Goal: Information Seeking & Learning: Learn about a topic

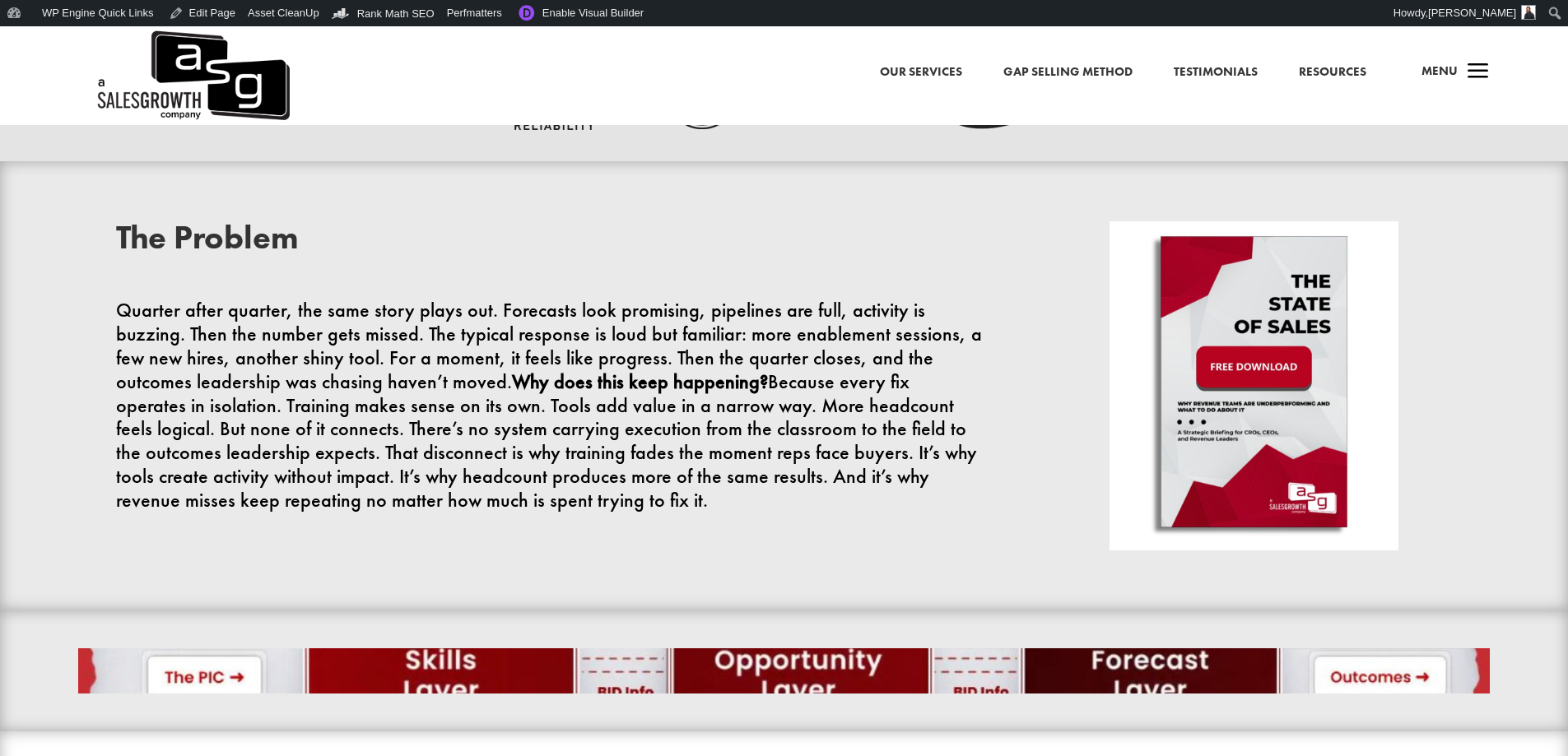
scroll to position [905, 0]
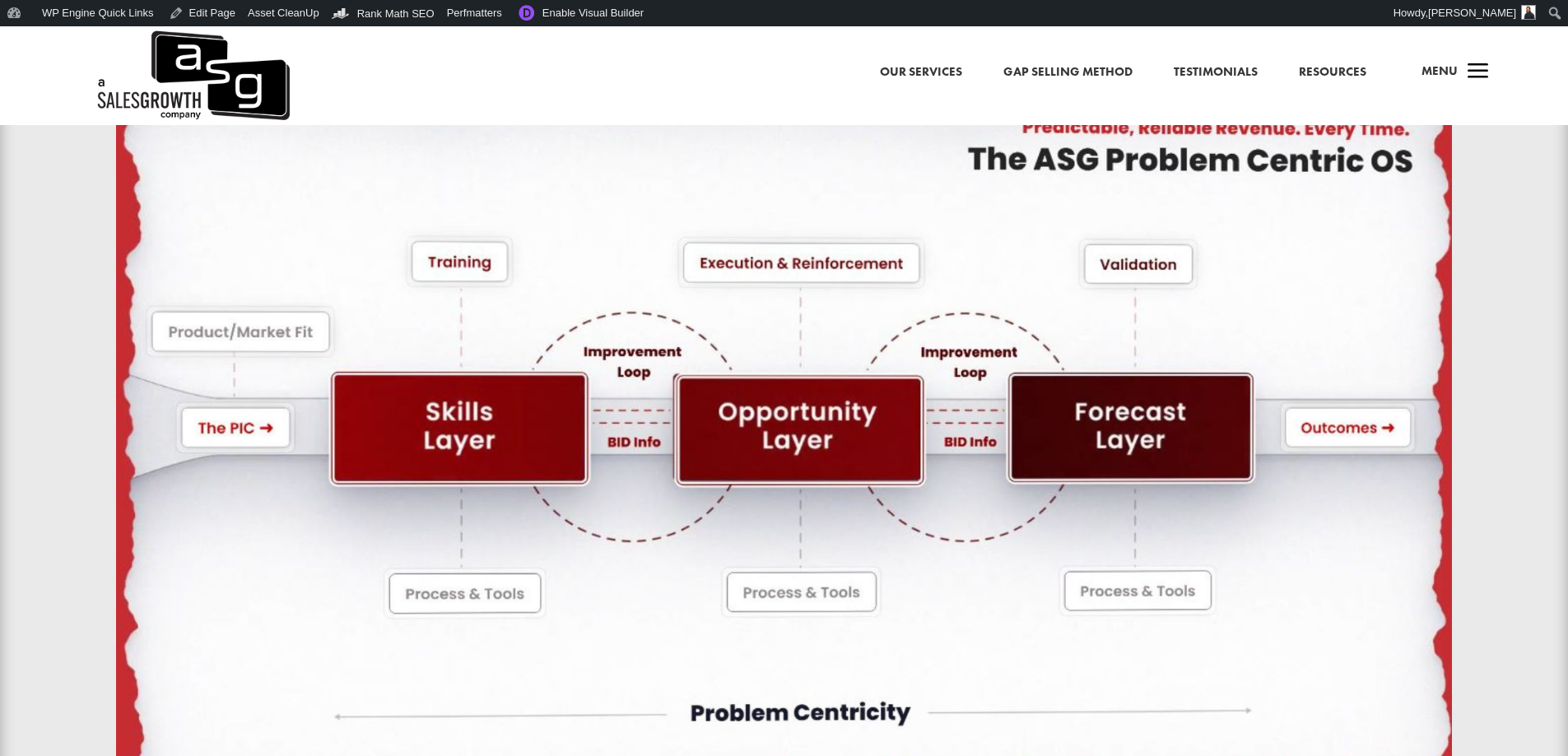
scroll to position [1234, 0]
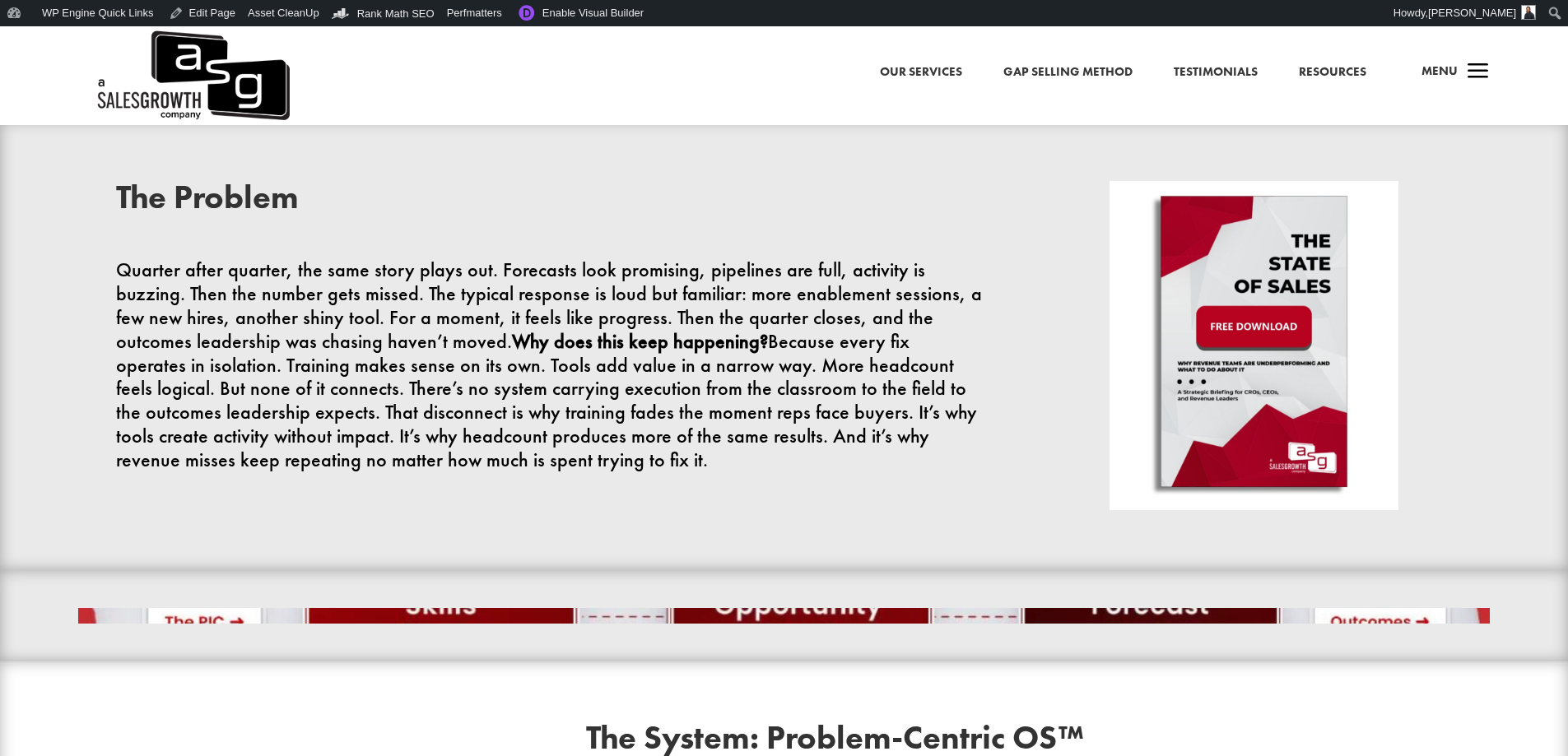
scroll to position [658, 0]
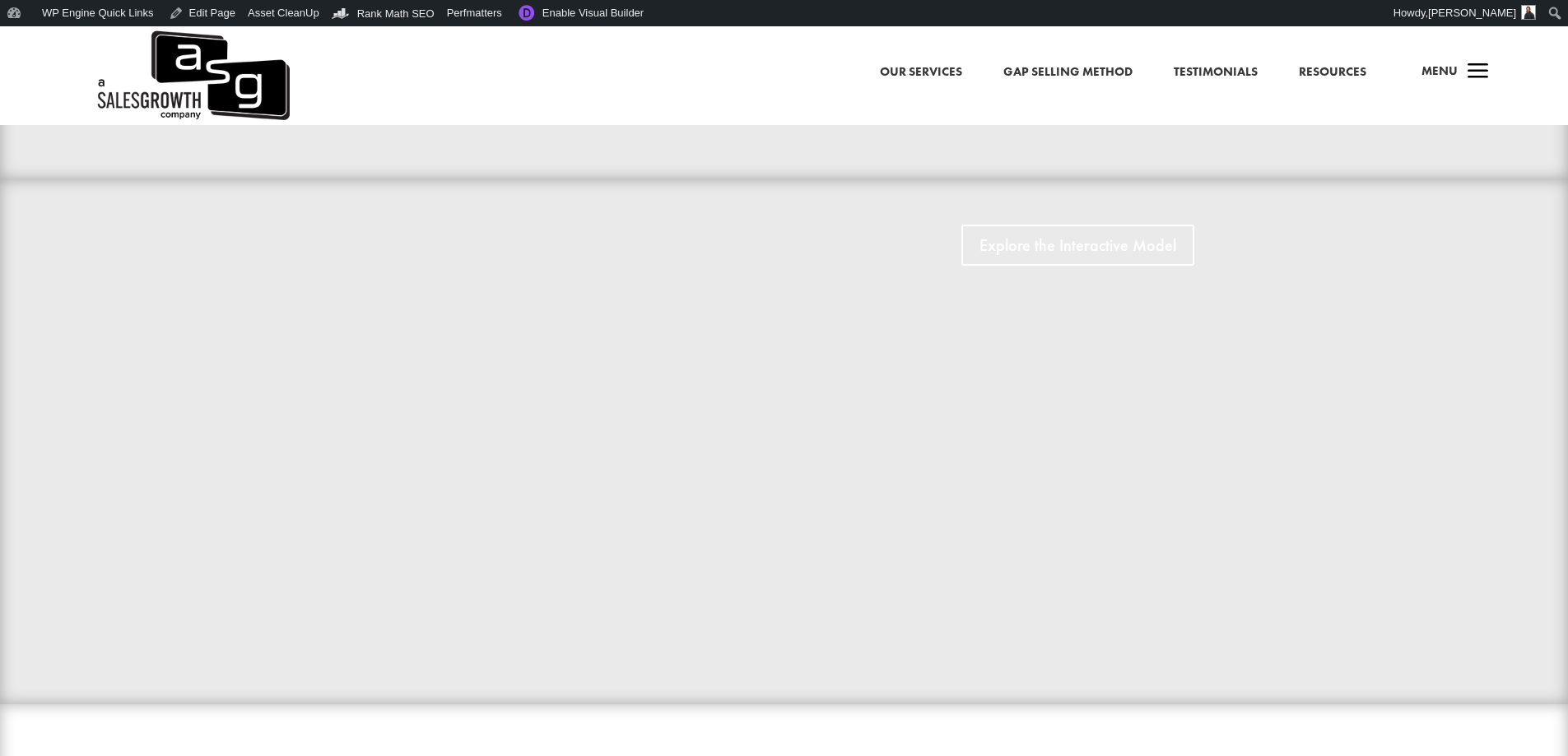
scroll to position [1070, 0]
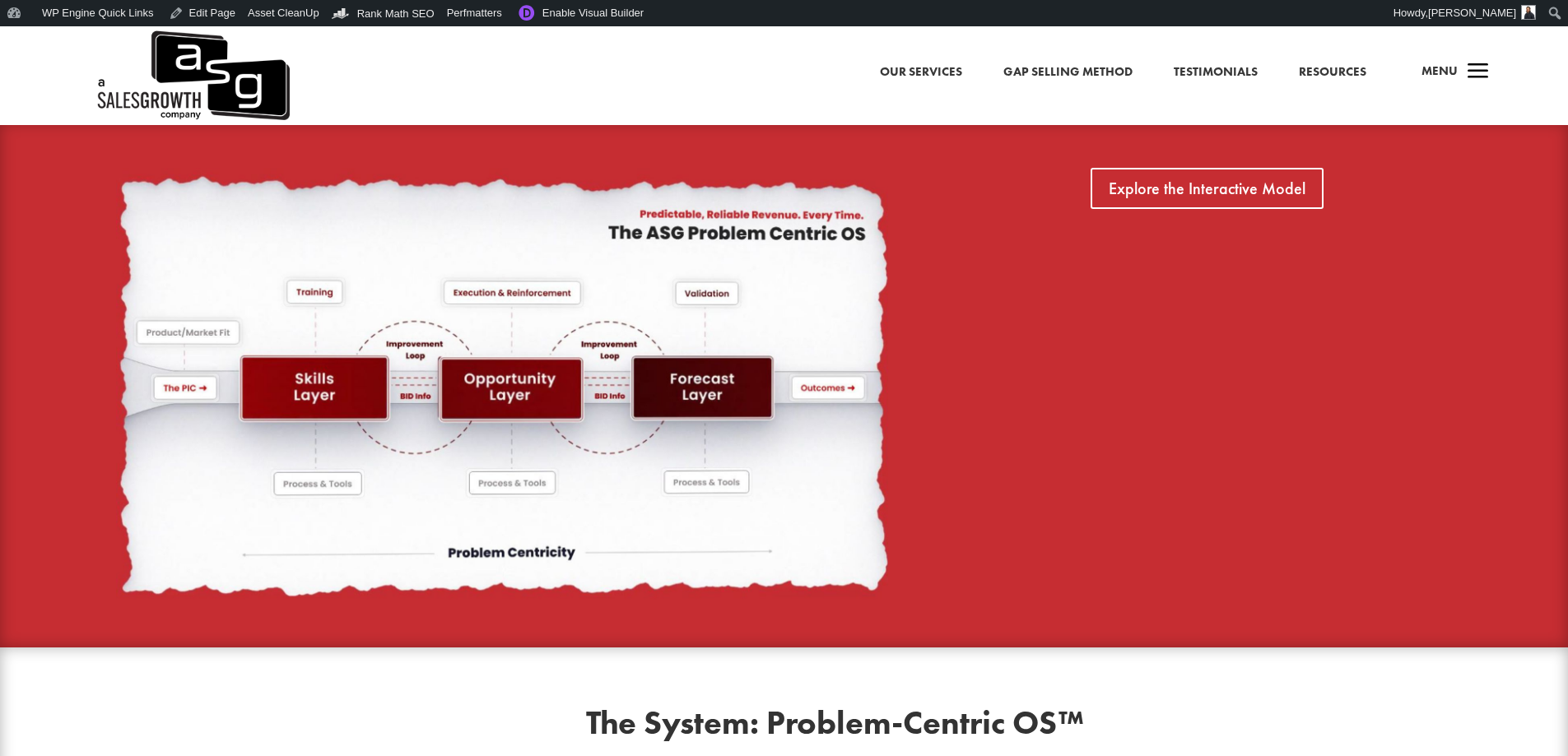
scroll to position [1070, 0]
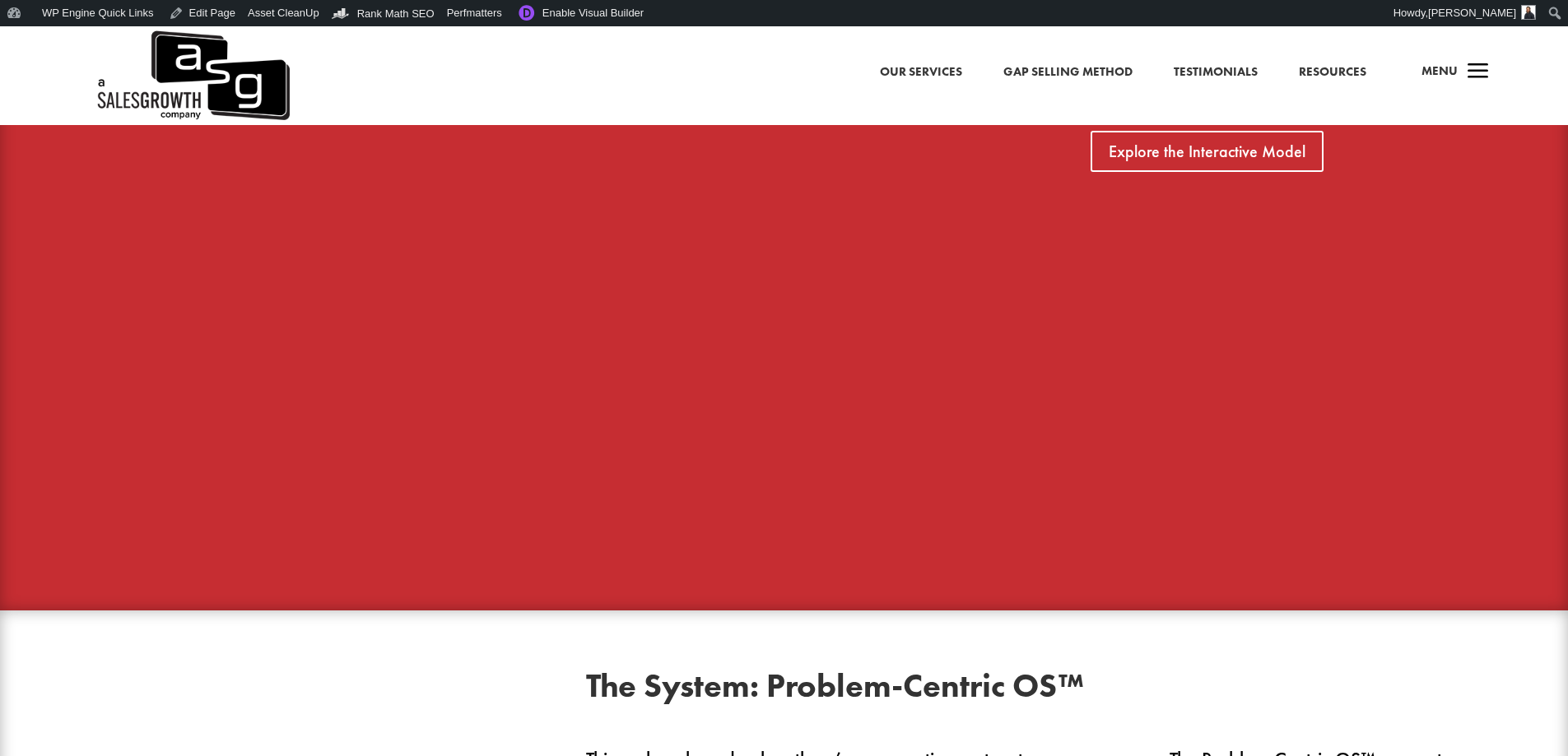
scroll to position [1152, 0]
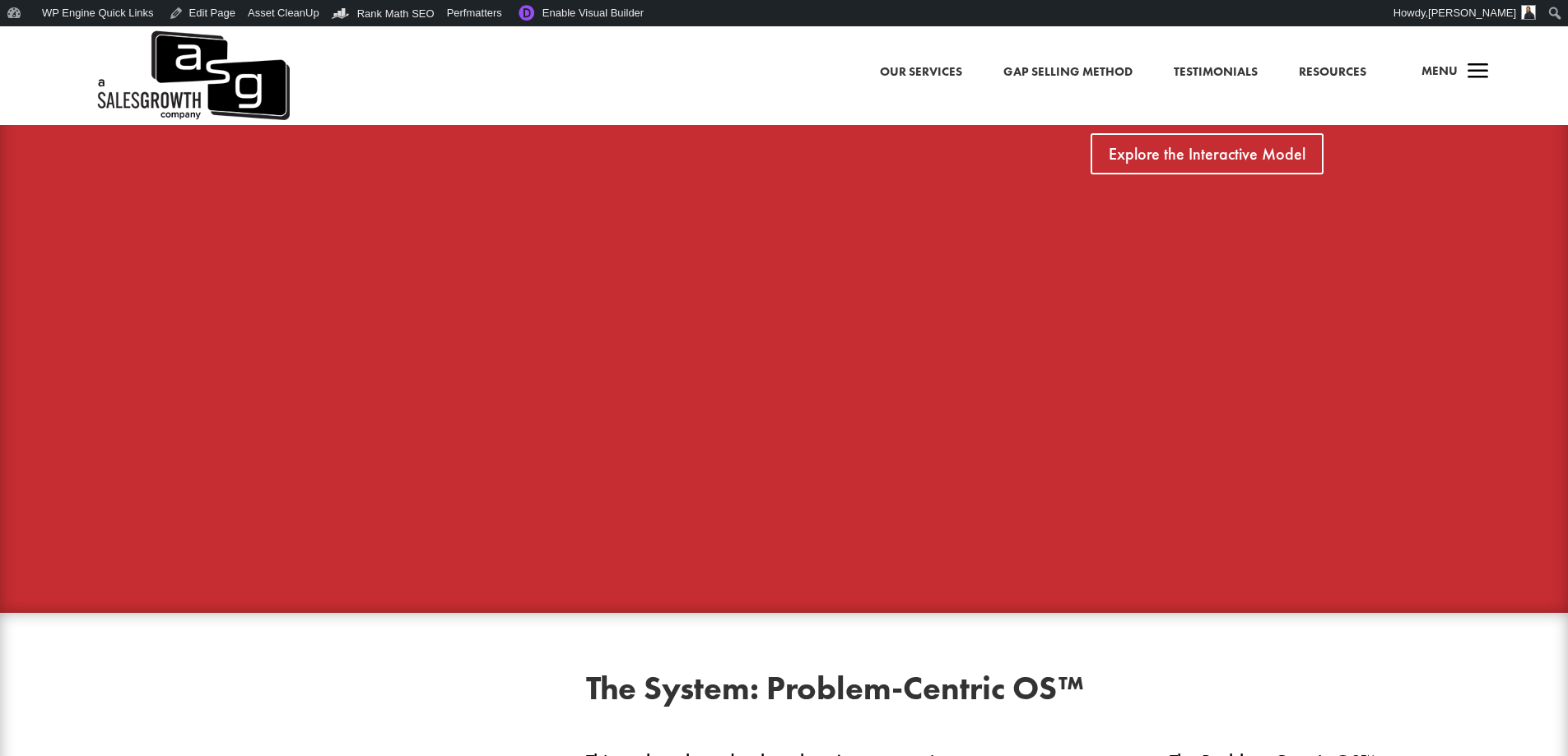
scroll to position [1152, 0]
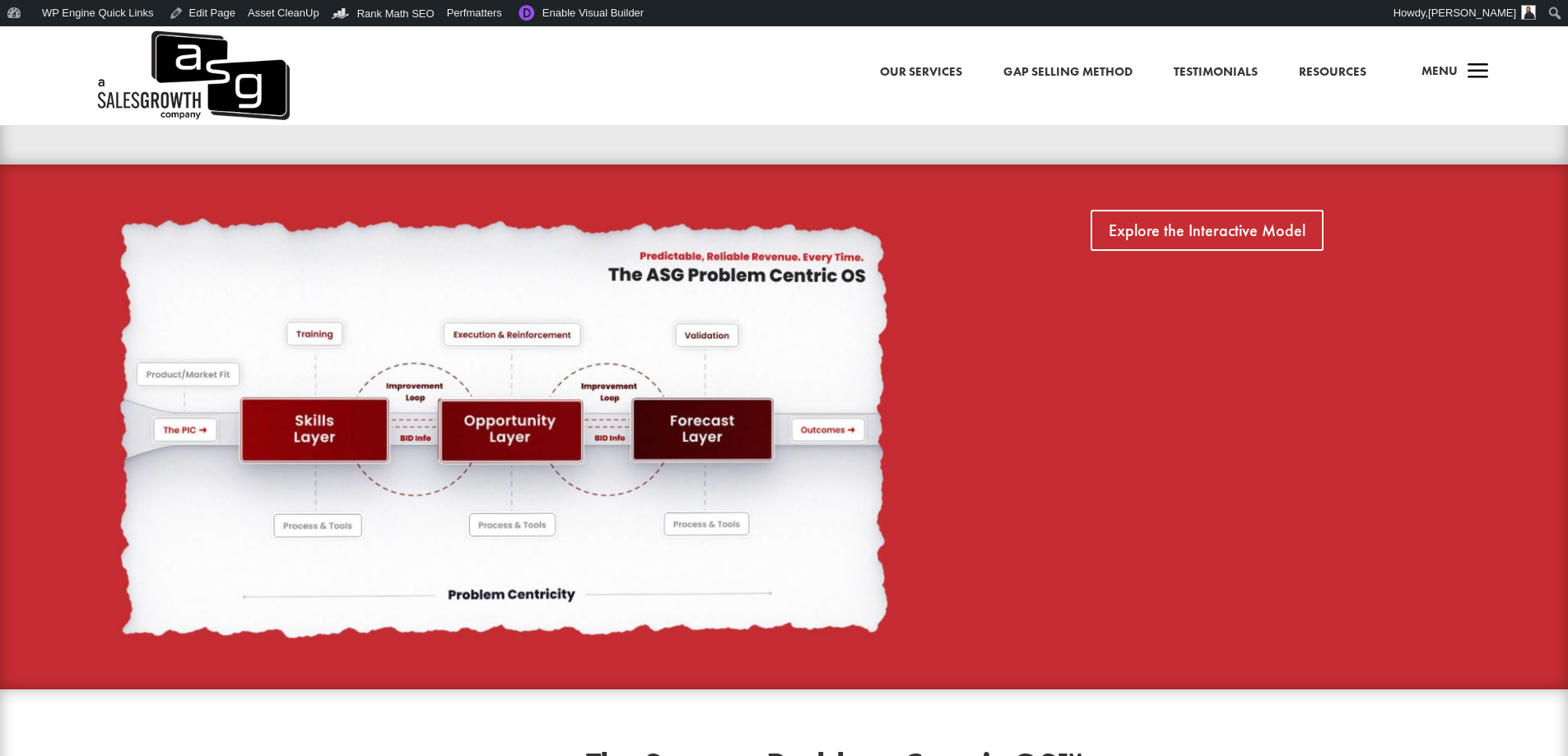
scroll to position [1070, 0]
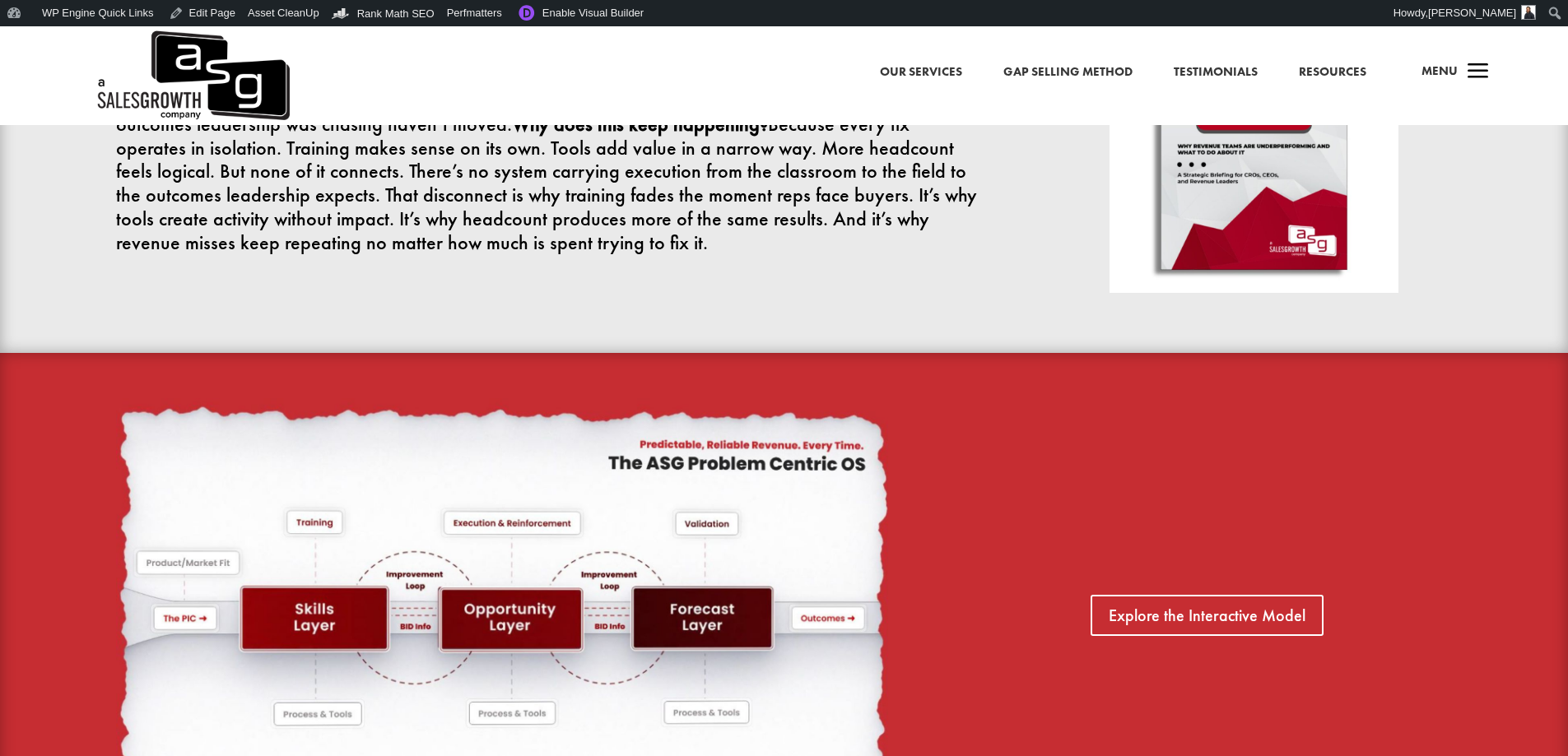
scroll to position [1045, 0]
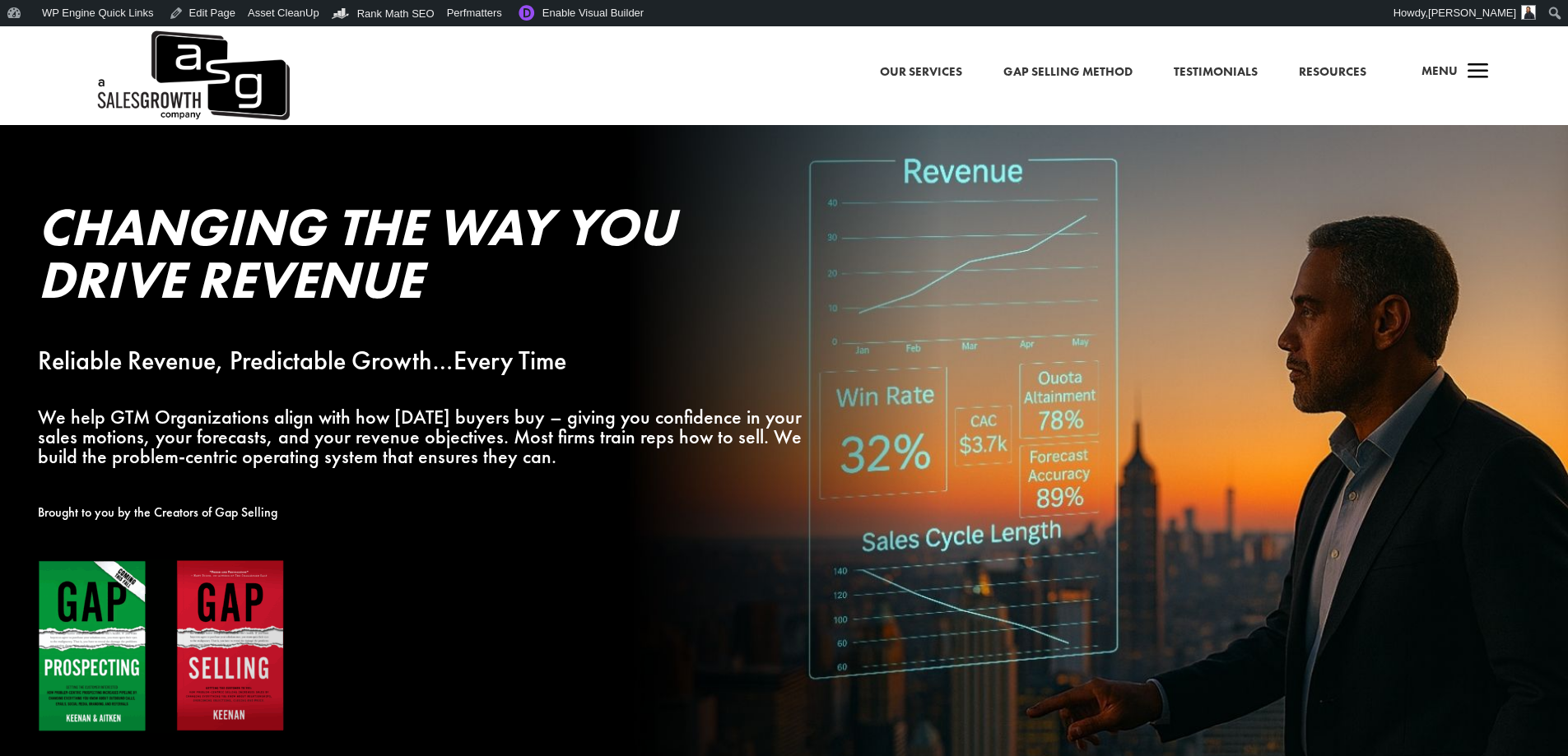
click at [1463, 72] on span "a" at bounding box center [1478, 72] width 33 height 33
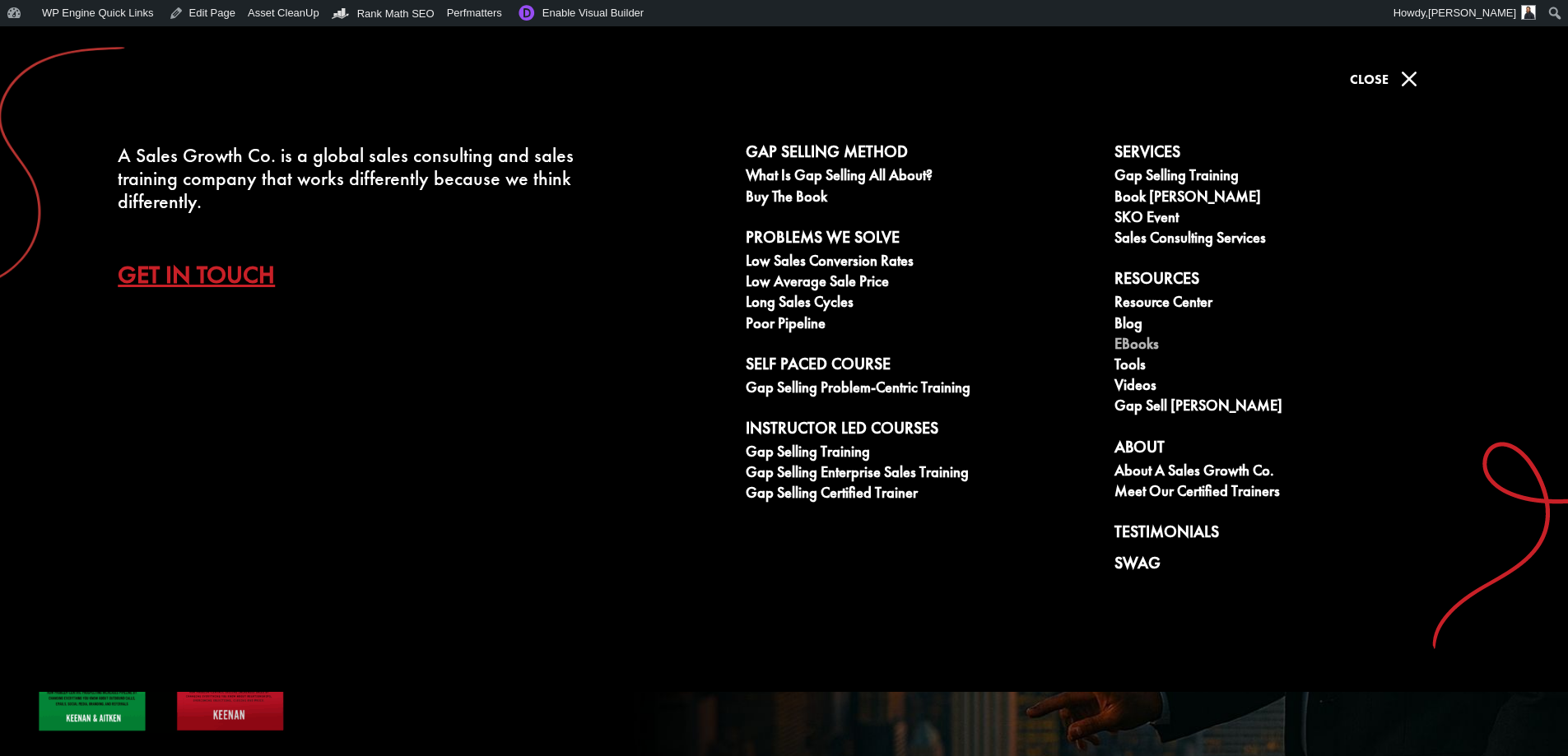
click at [1134, 339] on link "eBooks" at bounding box center [1290, 346] width 351 height 20
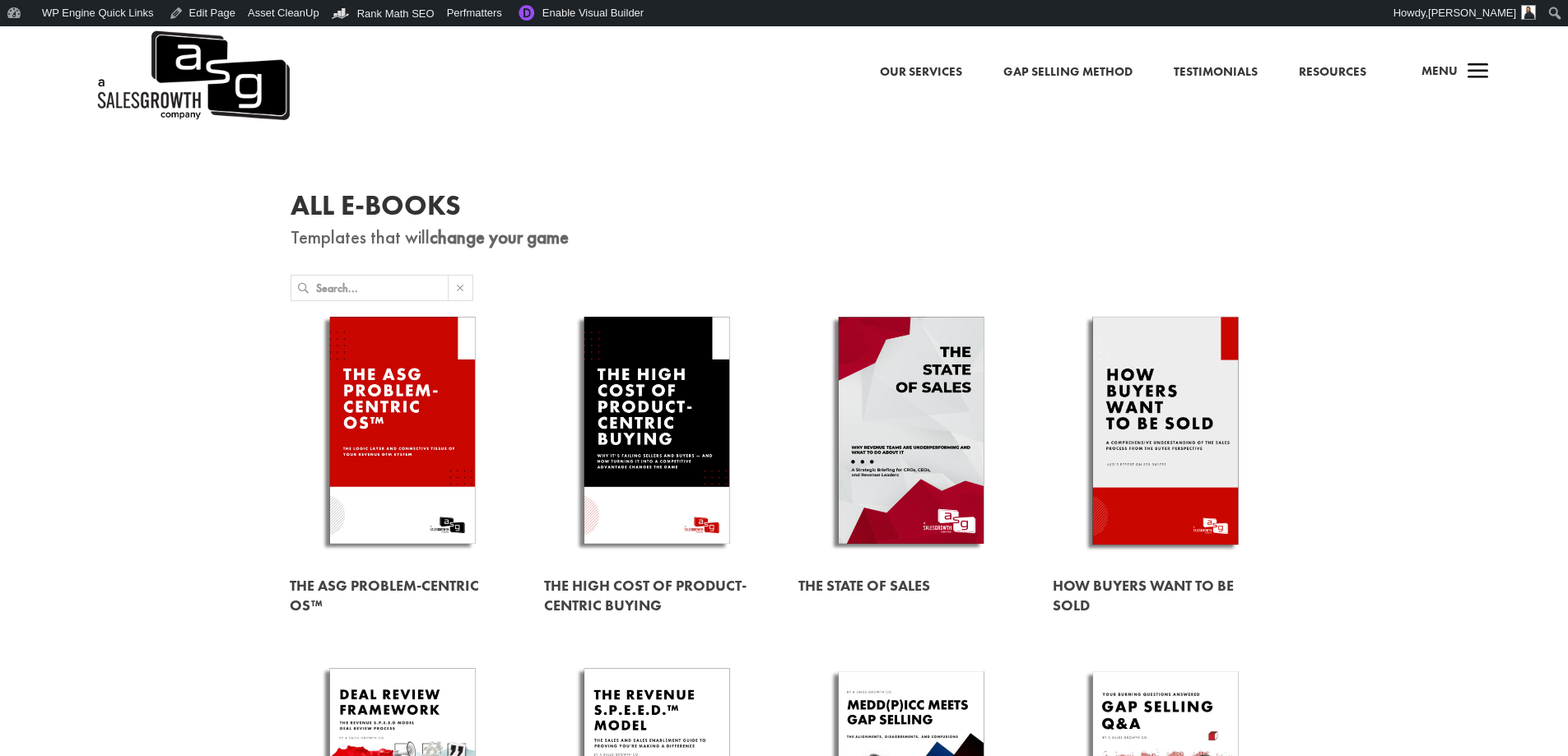
click at [926, 410] on link at bounding box center [911, 434] width 226 height 257
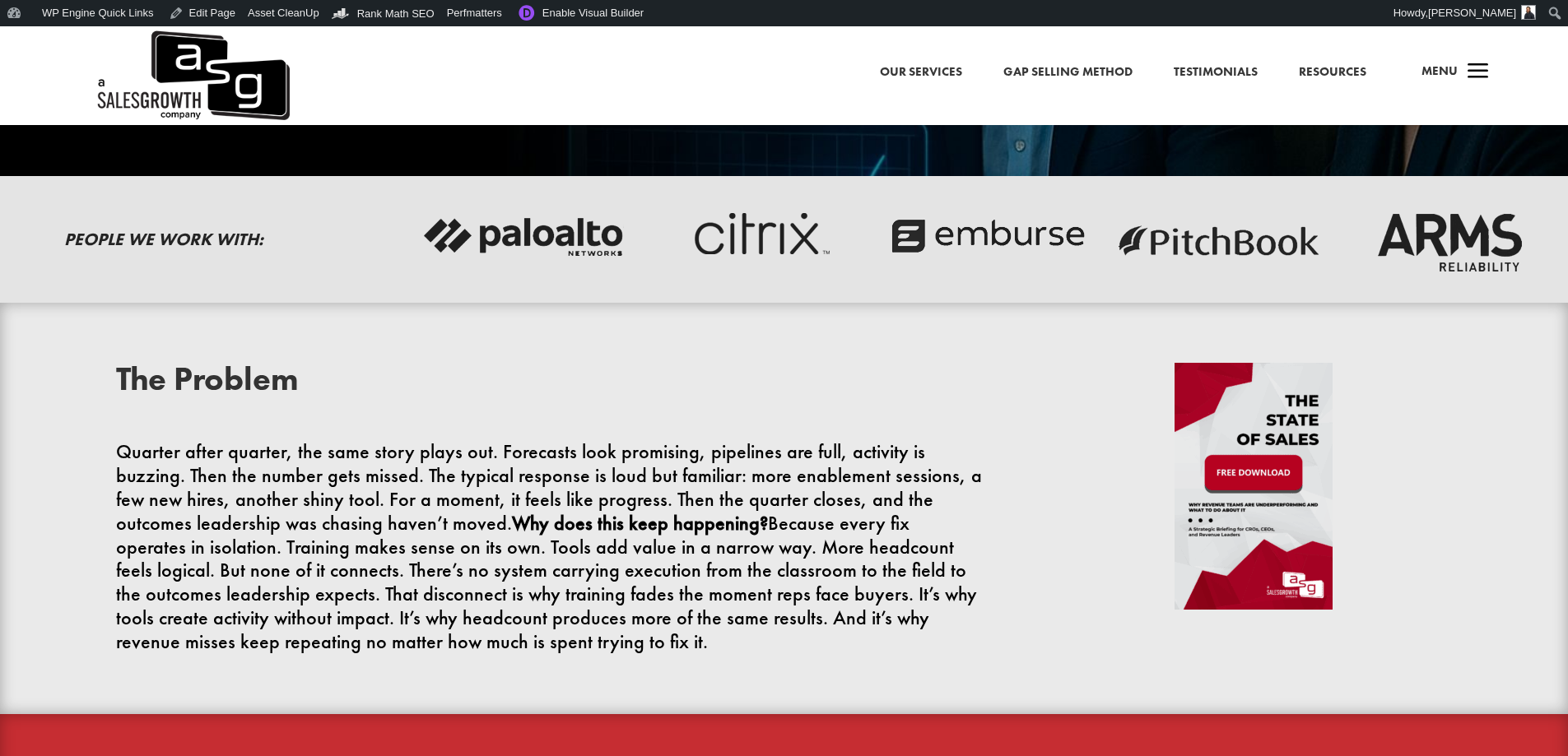
scroll to position [576, 0]
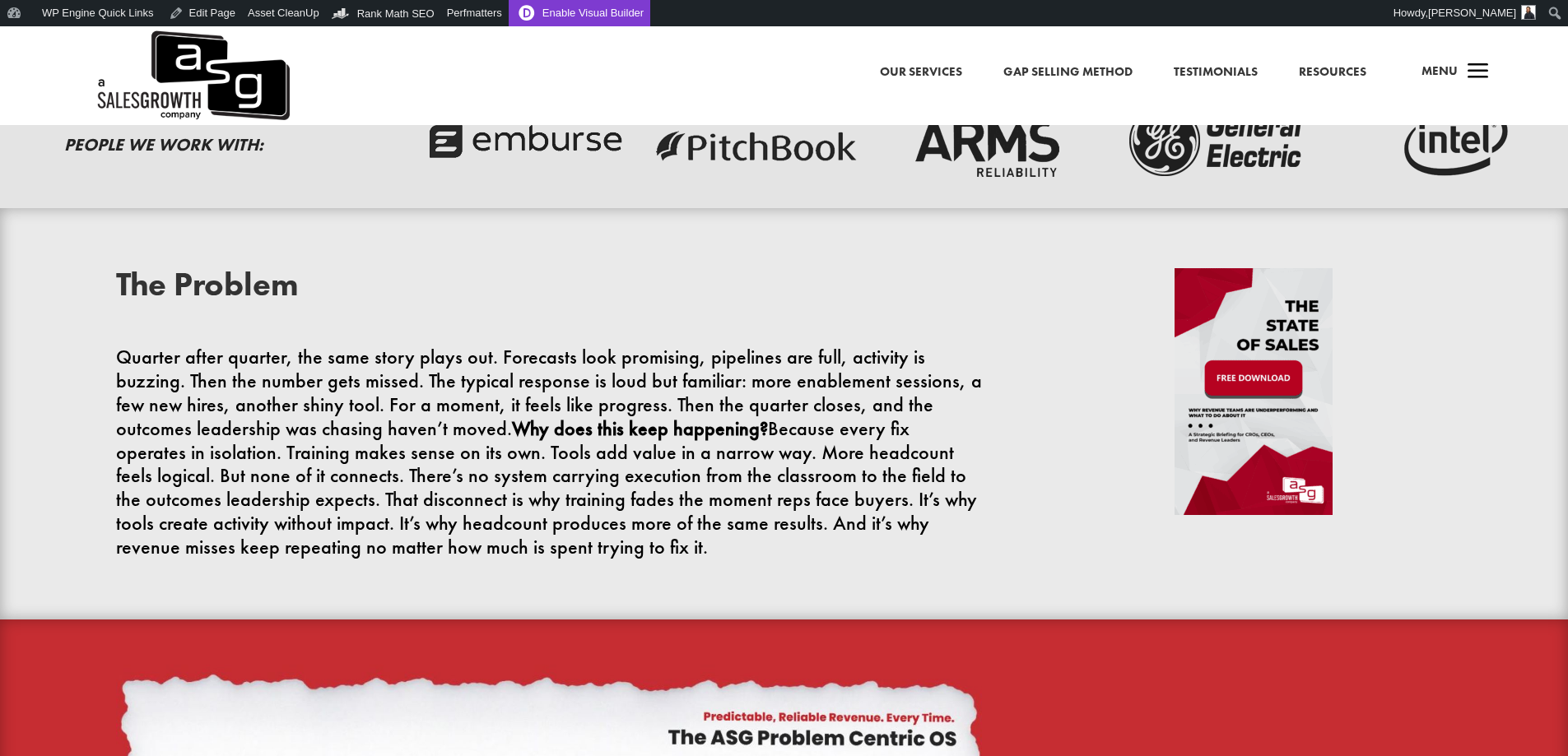
click at [557, 9] on link "Enable Visual Builder" at bounding box center [579, 13] width 141 height 27
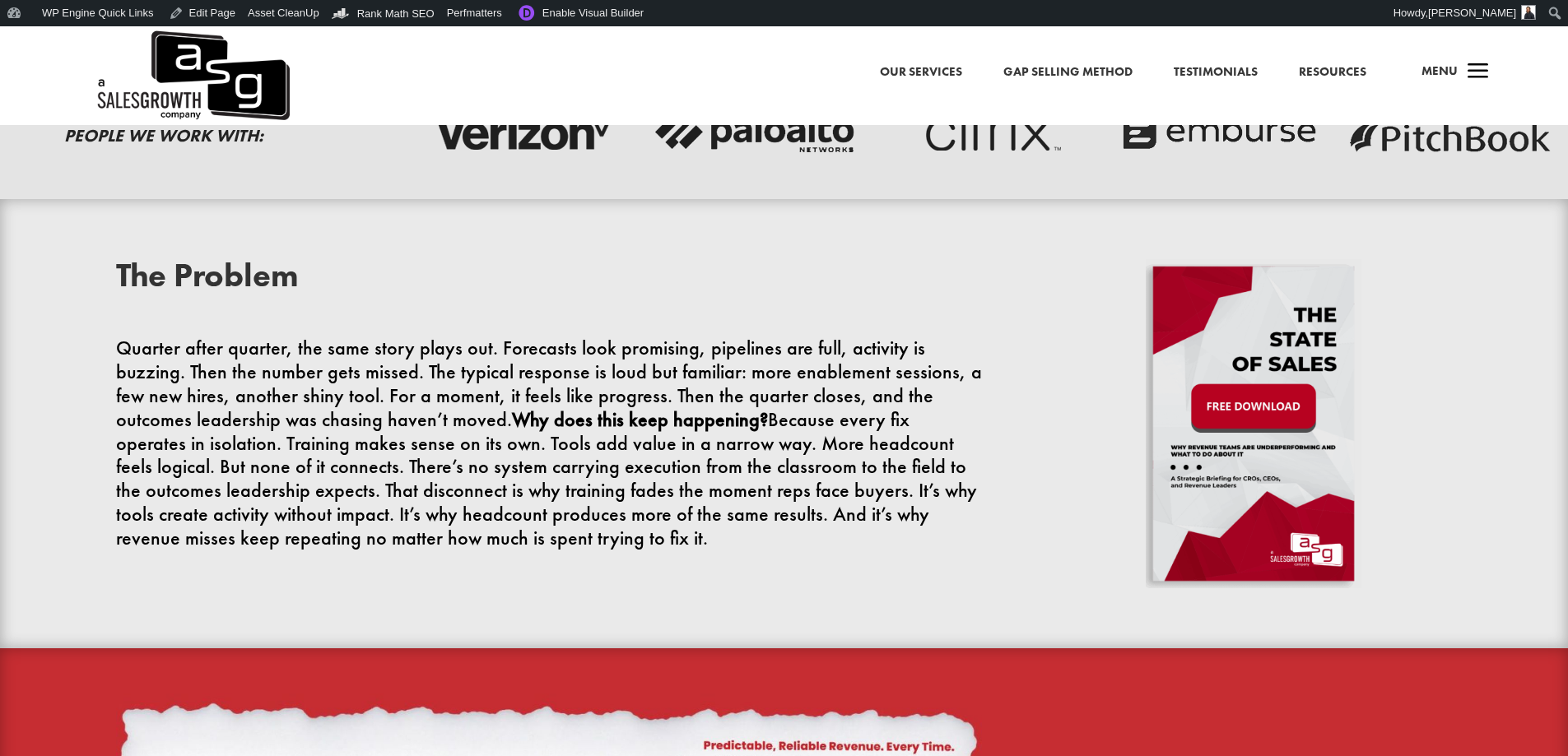
scroll to position [442, 0]
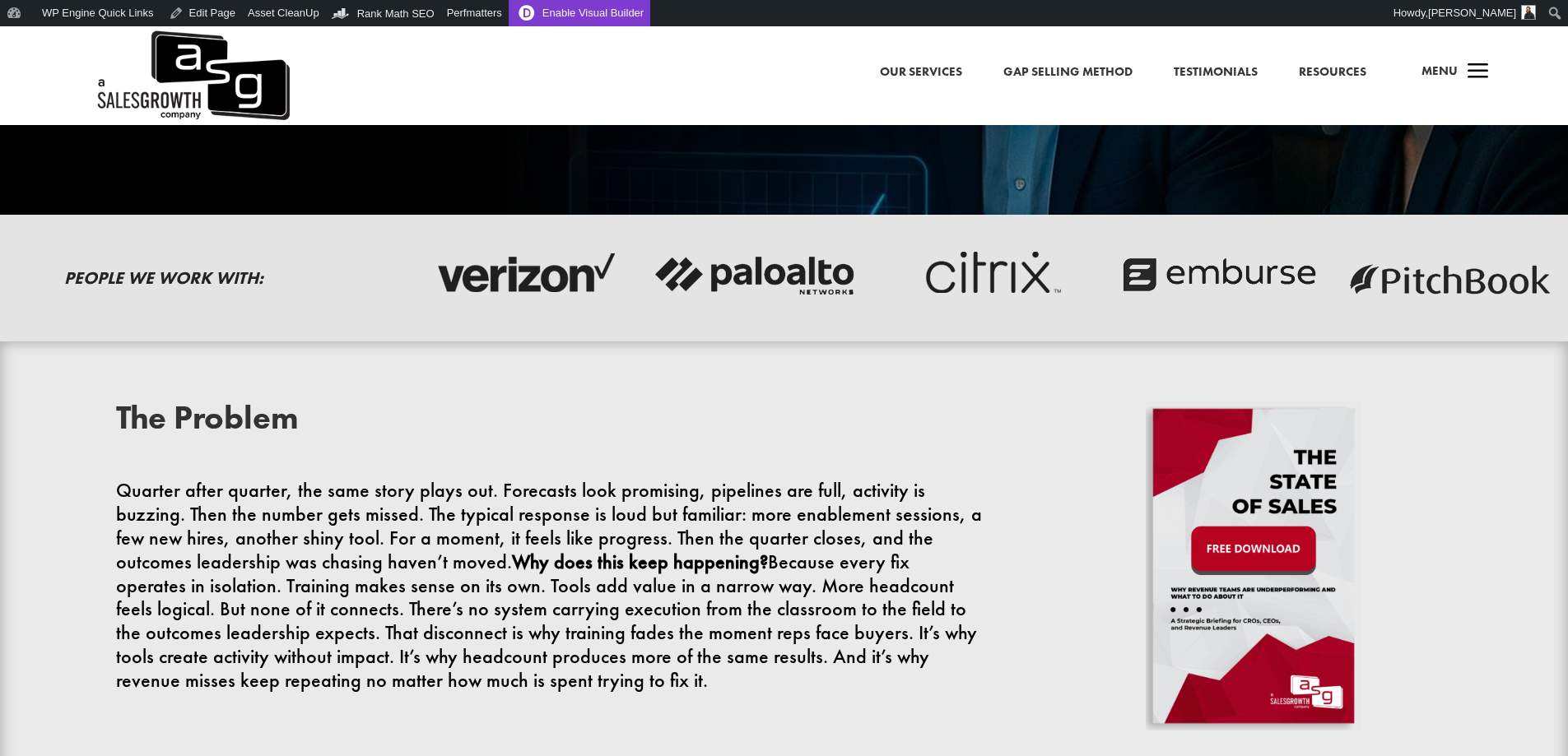
click at [515, 11] on link "Enable Visual Builder" at bounding box center [579, 13] width 141 height 27
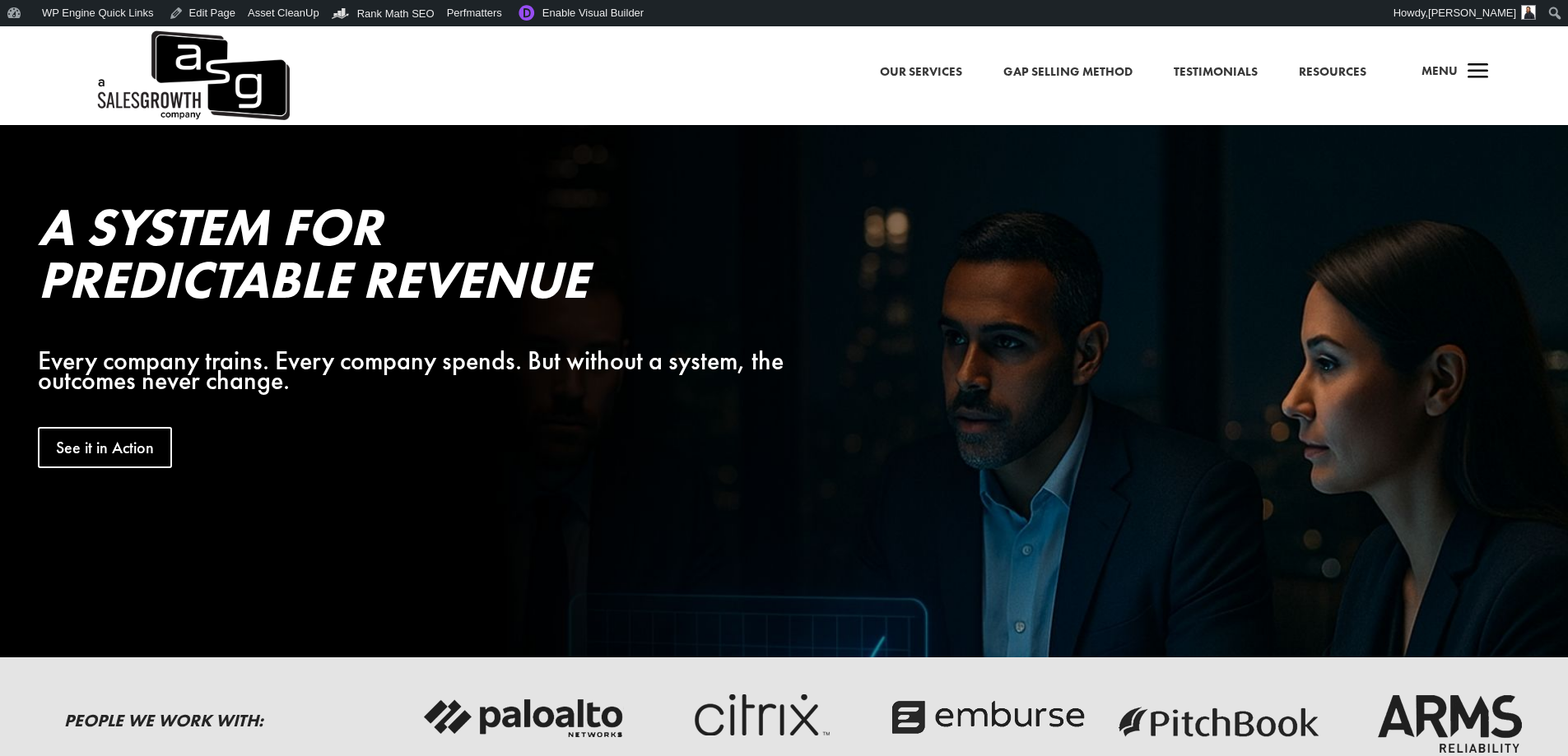
drag, startPoint x: 1387, startPoint y: 371, endPoint x: 43, endPoint y: 224, distance: 1352.0
copy div "L Ipsumd sit Ametconsect Adipisc Elits doeiusm tempor. Incid utlabor etdolo. Ma…"
